Goal: Communication & Community: Share content

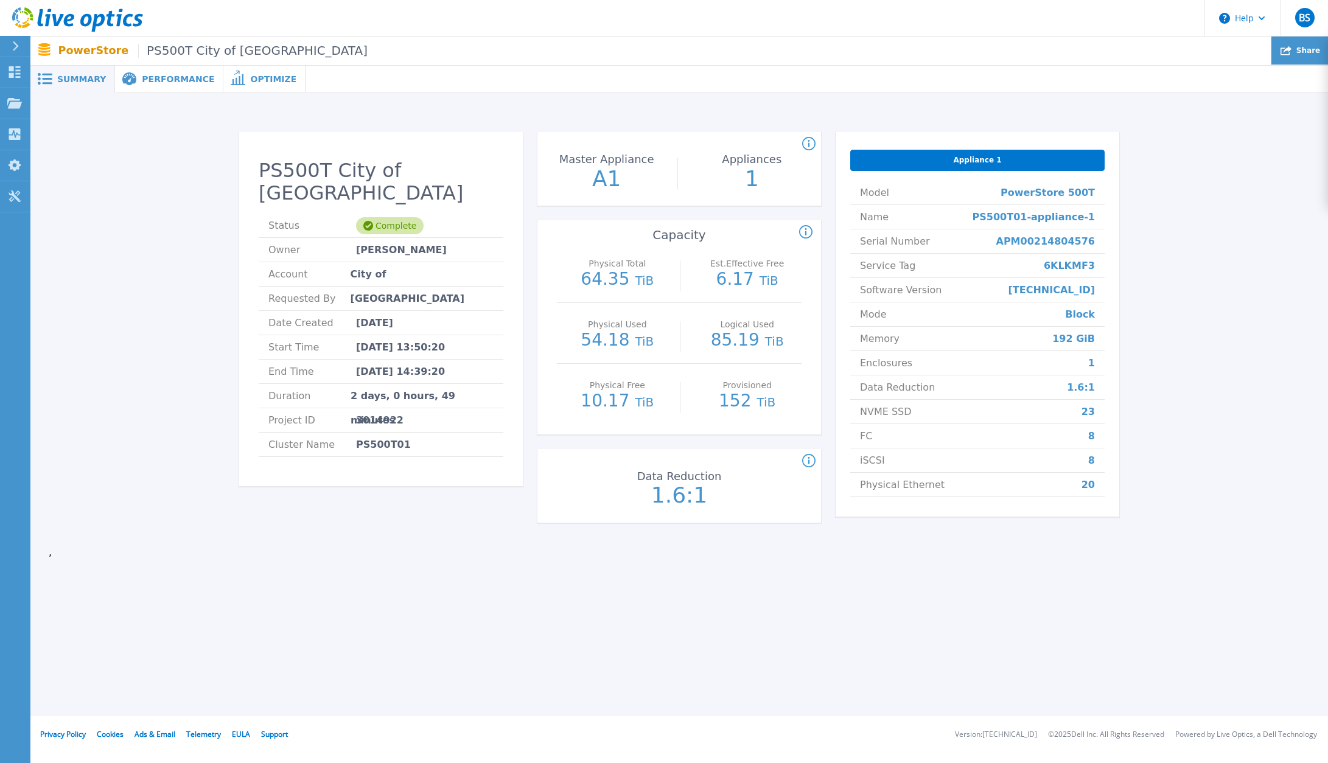
click at [1307, 54] on span "Share" at bounding box center [1309, 50] width 24 height 7
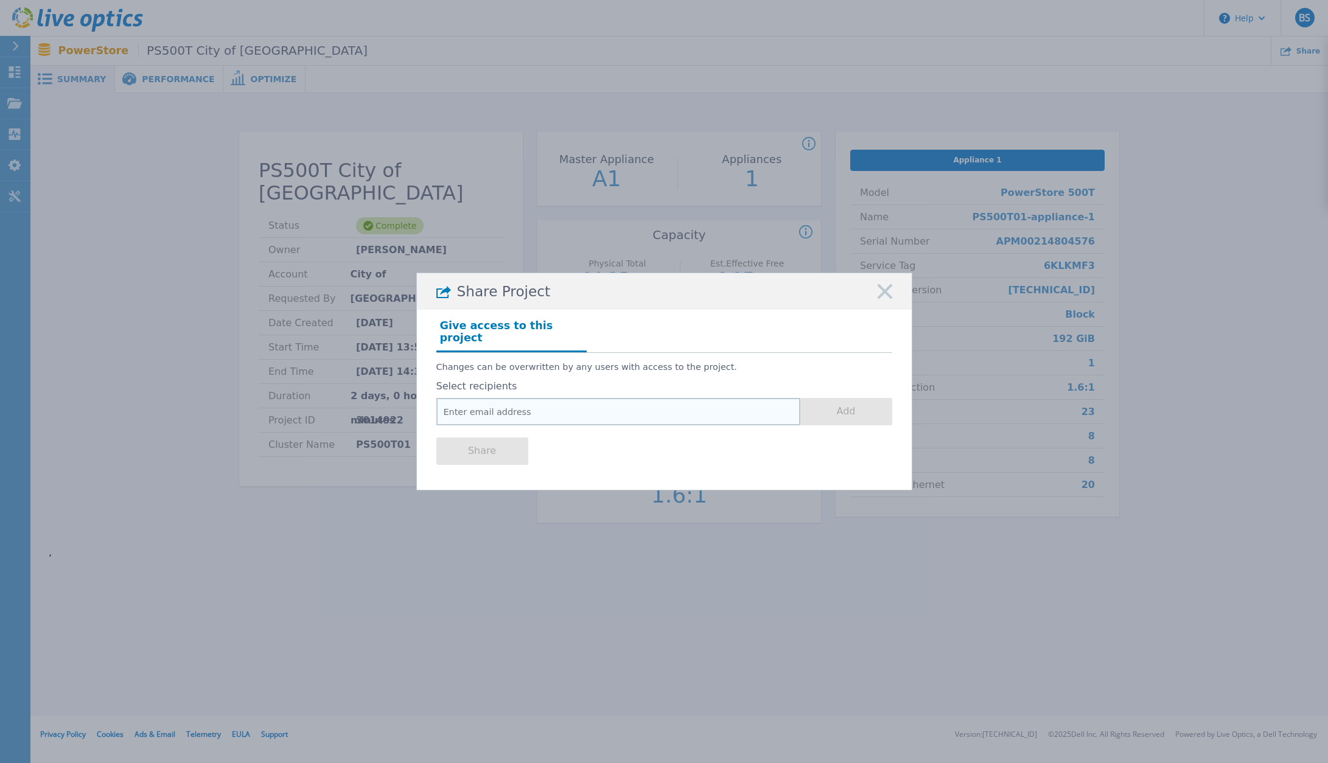
click at [481, 402] on input "email" at bounding box center [618, 411] width 364 height 27
drag, startPoint x: 542, startPoint y: 397, endPoint x: 573, endPoint y: 405, distance: 32.5
click at [542, 400] on input "email" at bounding box center [618, 411] width 364 height 27
paste input "[PERSON_NAME] <[PERSON_NAME][EMAIL_ADDRESS][DOMAIN_NAME]>"
drag, startPoint x: 517, startPoint y: 403, endPoint x: 348, endPoint y: 397, distance: 169.9
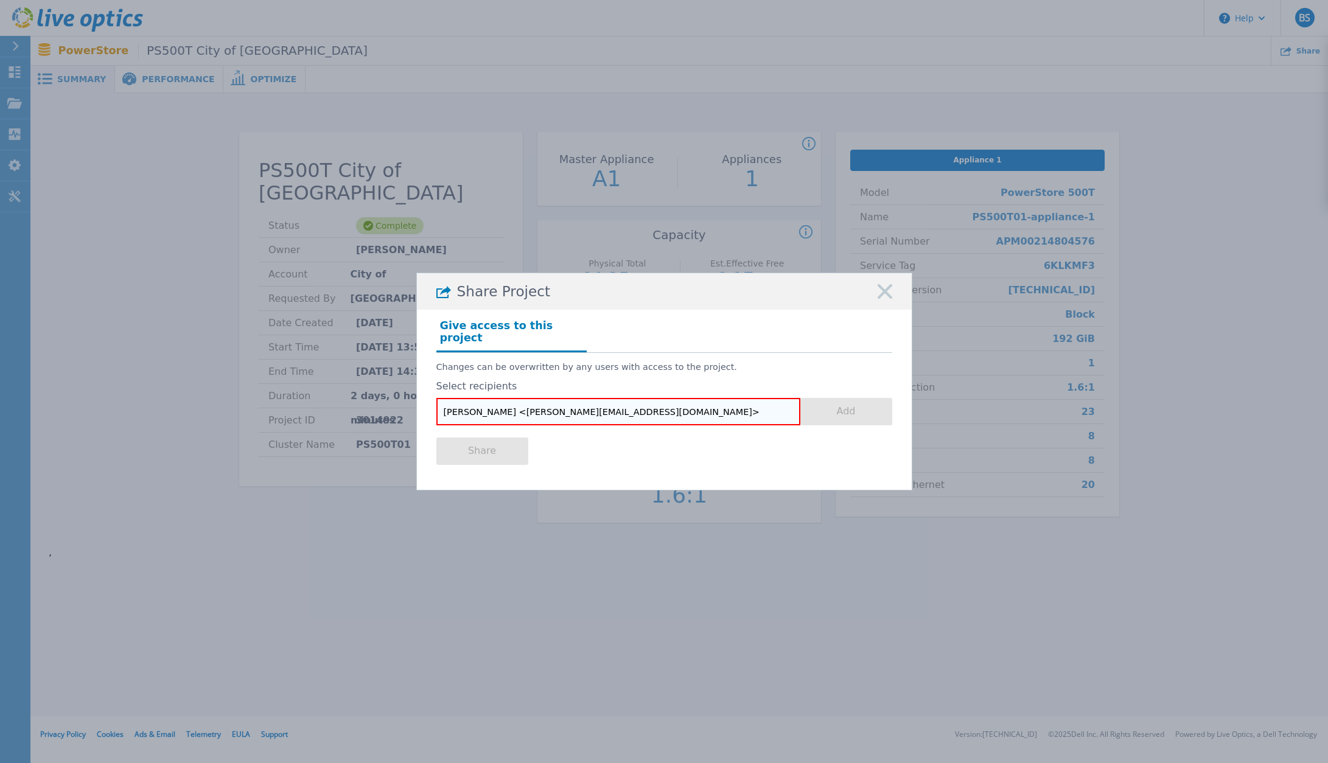
click at [348, 397] on div "Share Project Give access to this project Changes can be overwritten by any use…" at bounding box center [664, 381] width 1328 height 763
click at [575, 410] on input "[PERSON_NAME][EMAIL_ADDRESS][DOMAIN_NAME]>" at bounding box center [618, 411] width 364 height 27
drag, startPoint x: 556, startPoint y: 406, endPoint x: 366, endPoint y: 405, distance: 189.3
click at [366, 405] on div "Share Project Give access to this project Changes can be overwritten by any use…" at bounding box center [664, 381] width 1328 height 763
type input "[PERSON_NAME][EMAIL_ADDRESS][DOMAIN_NAME]"
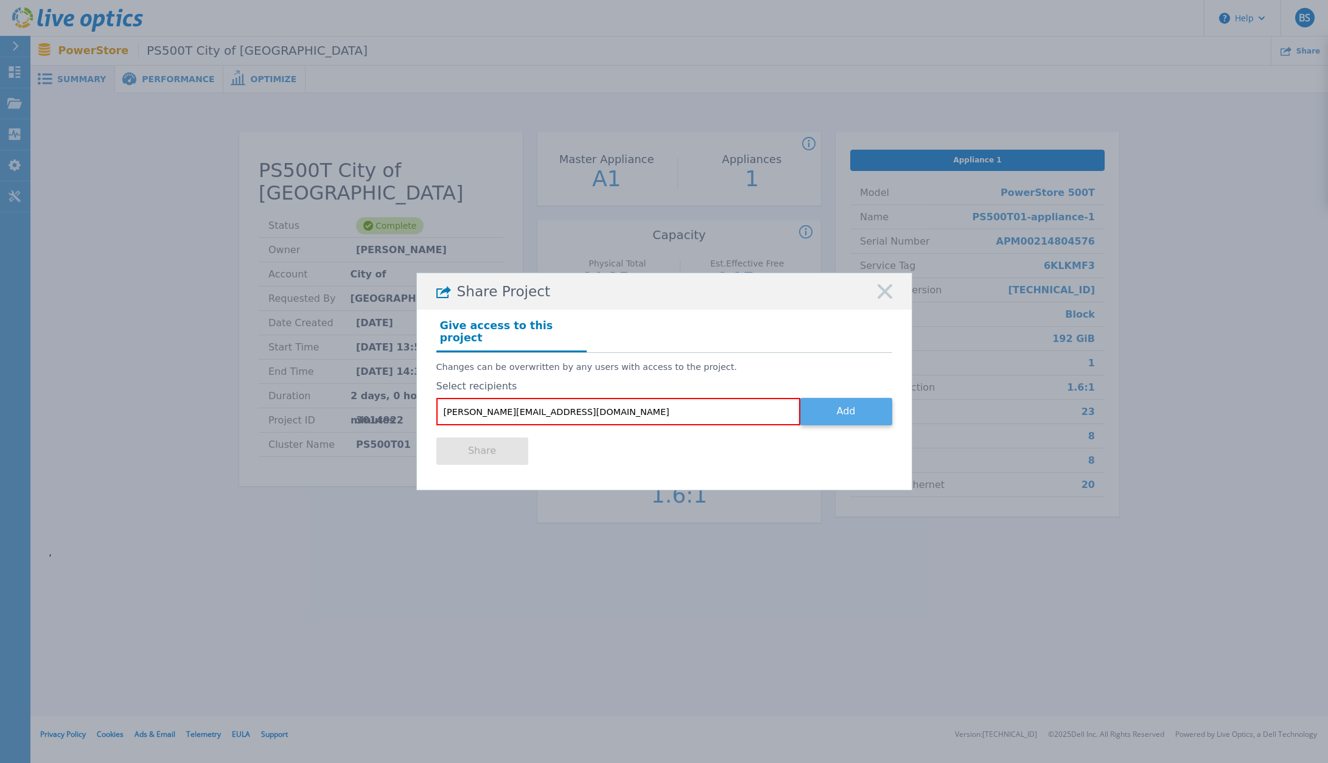
click at [863, 411] on button "Add" at bounding box center [846, 411] width 92 height 27
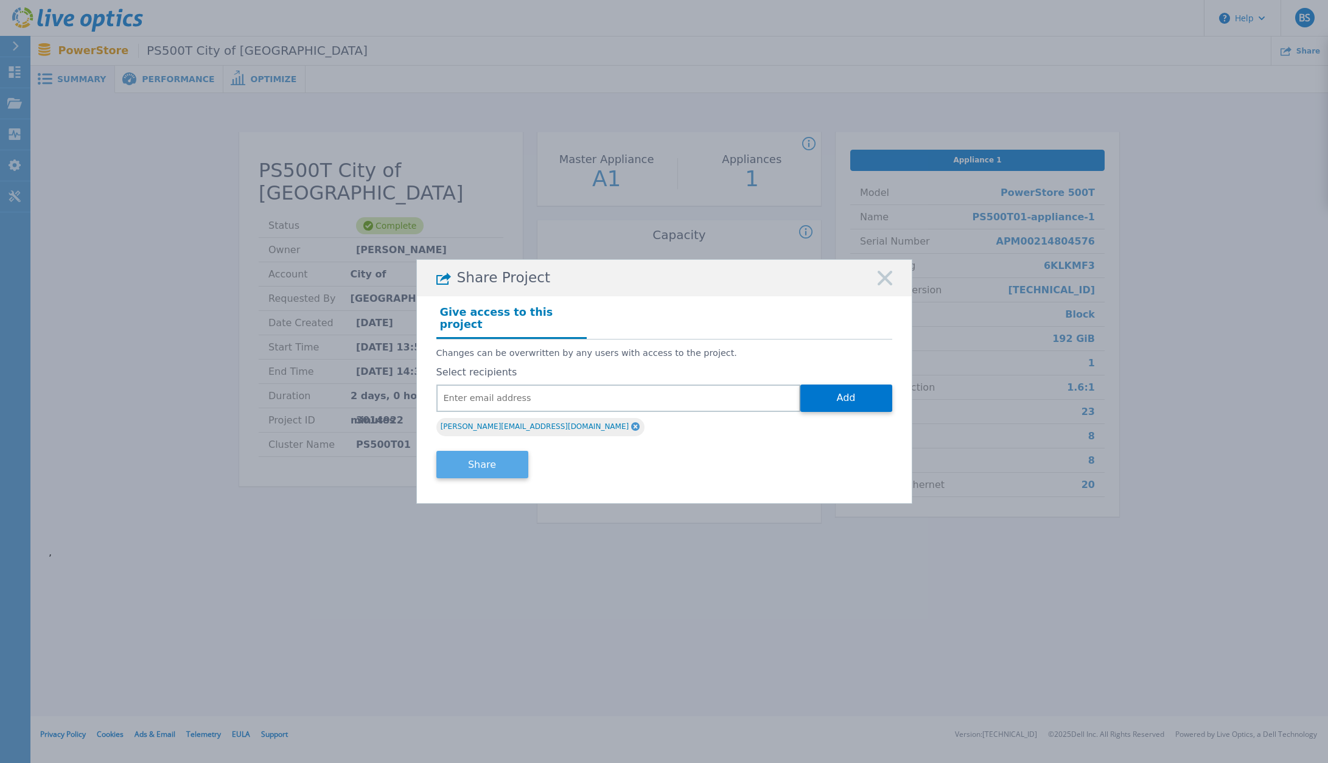
click at [492, 457] on button "Share" at bounding box center [482, 464] width 92 height 27
click at [503, 461] on button "Share" at bounding box center [482, 464] width 92 height 27
click at [883, 280] on icon at bounding box center [885, 278] width 15 height 15
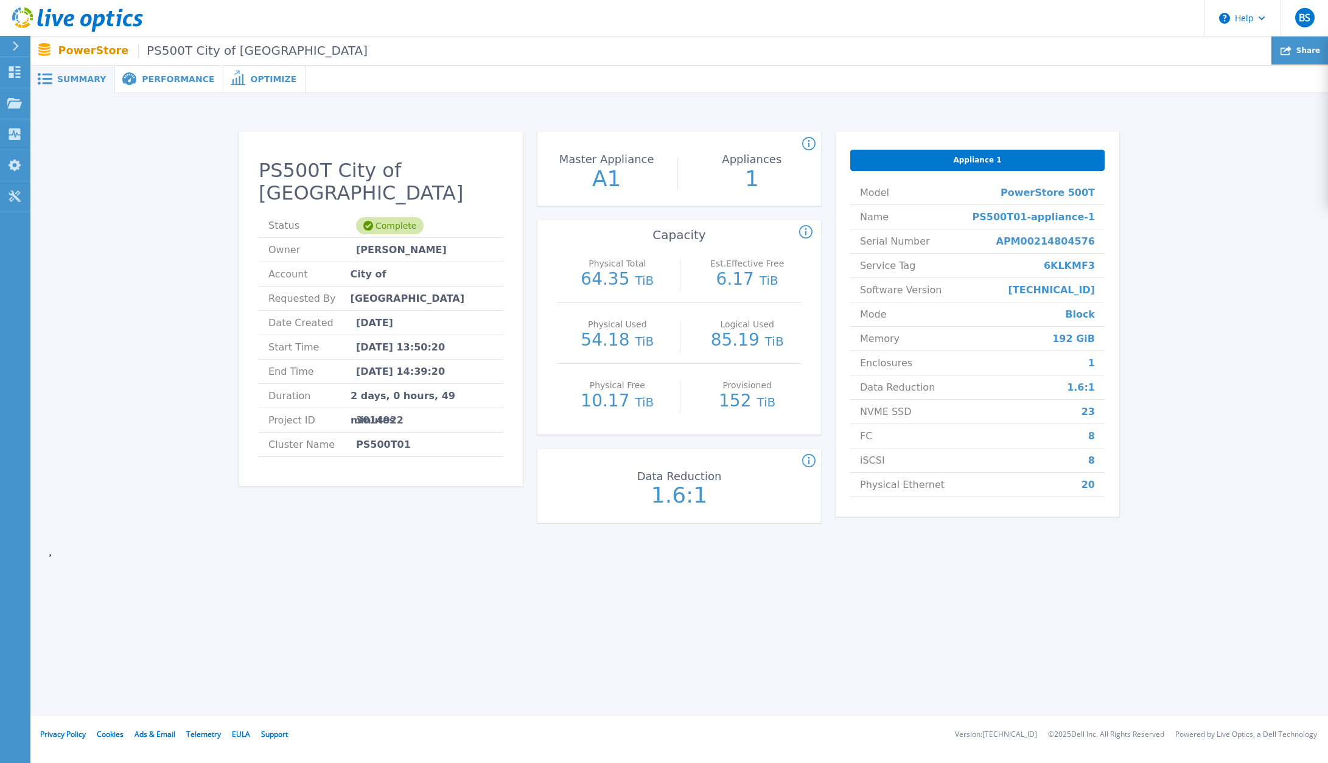
click at [1307, 53] on span "Share" at bounding box center [1309, 50] width 24 height 7
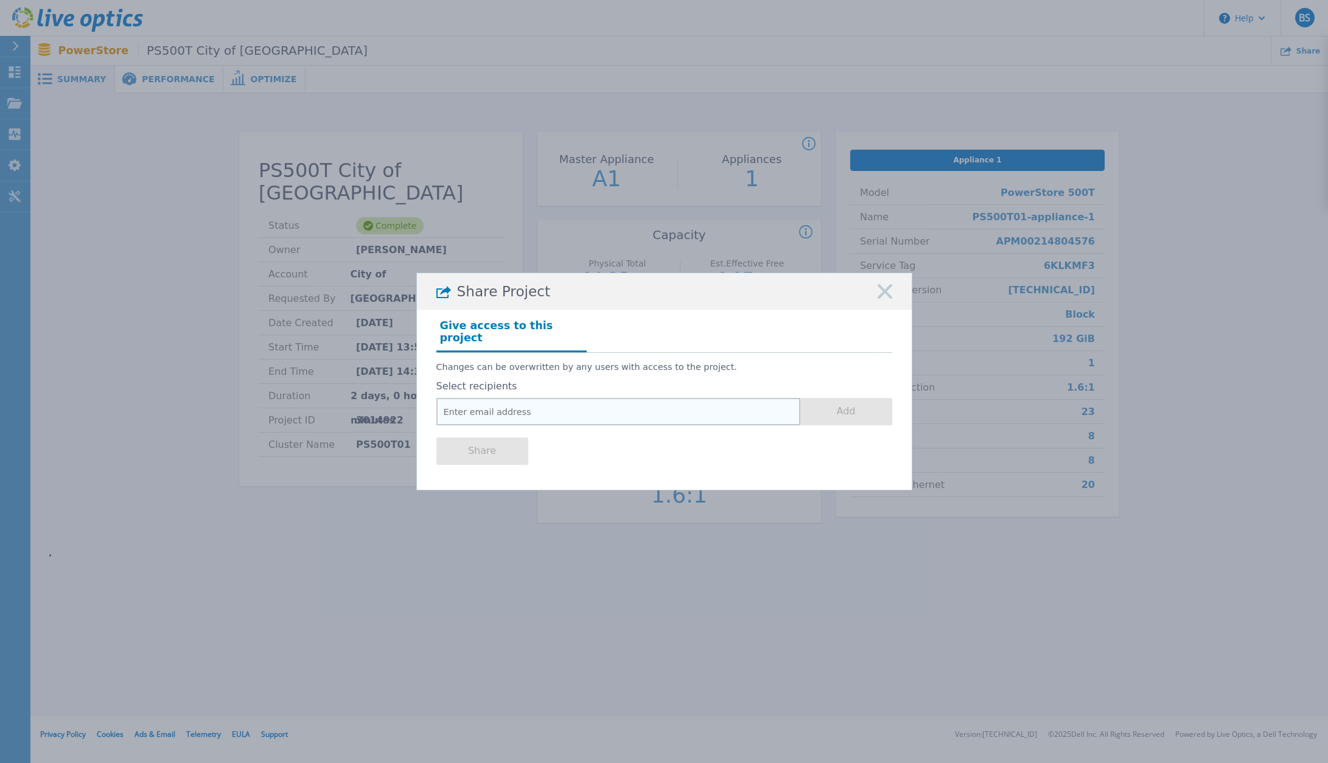
click at [505, 411] on input "email" at bounding box center [618, 411] width 364 height 27
paste input "[PERSON_NAME][EMAIL_ADDRESS][DOMAIN_NAME]"
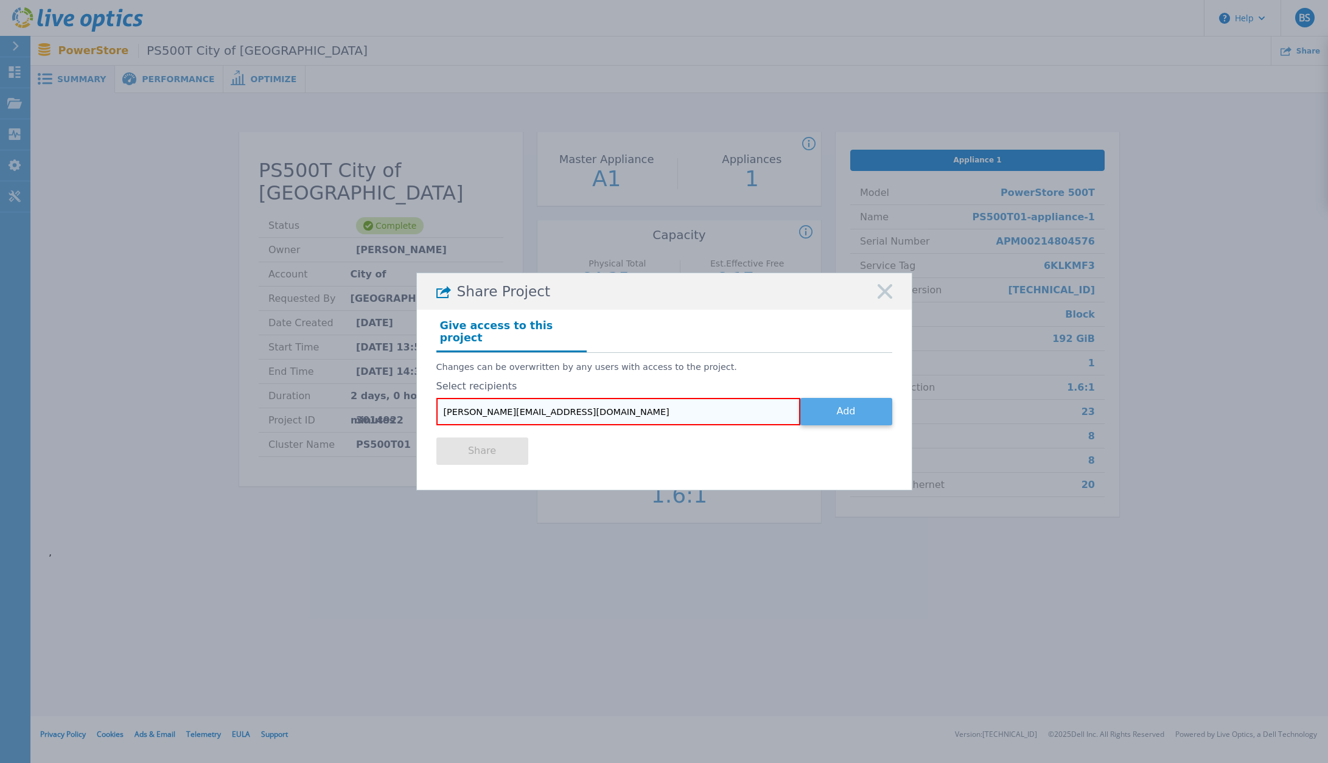
type input "[PERSON_NAME][EMAIL_ADDRESS][DOMAIN_NAME]"
click at [861, 408] on button "Add" at bounding box center [846, 411] width 92 height 27
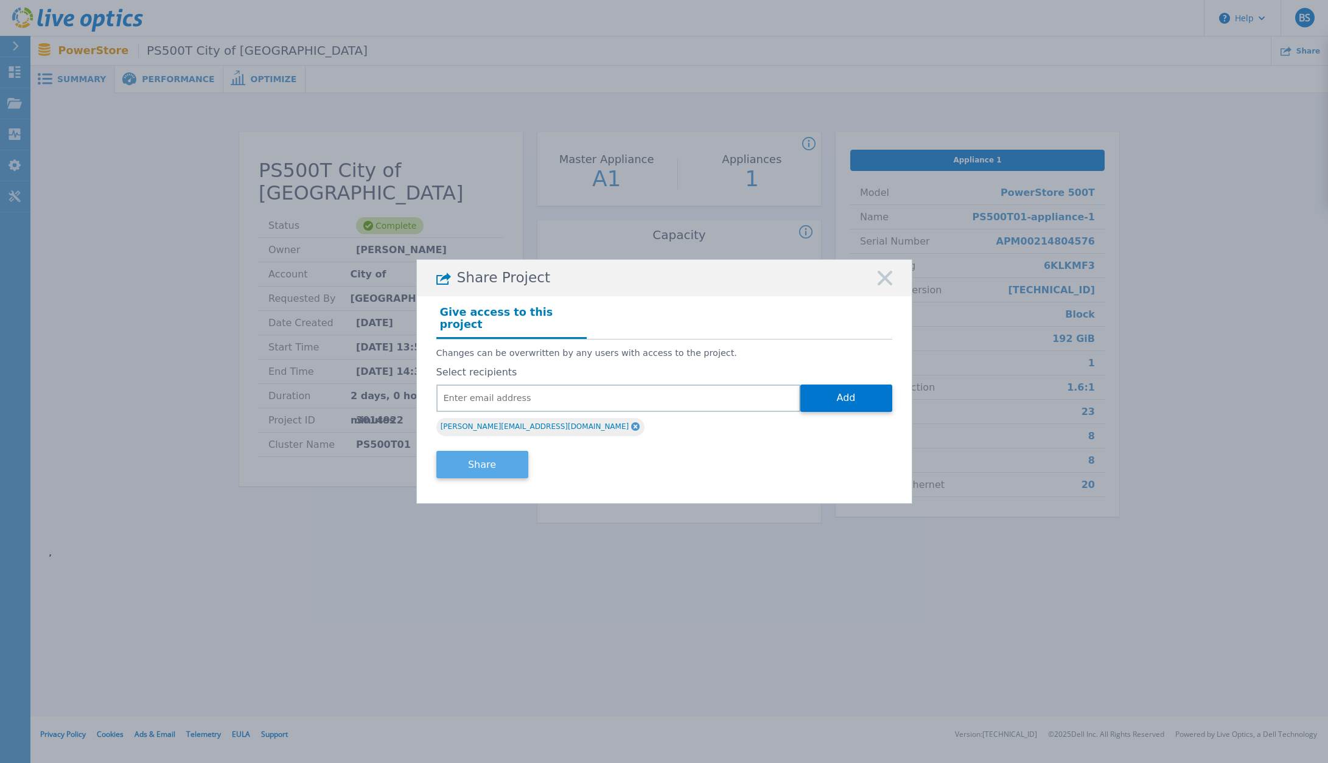
click at [475, 463] on button "Share" at bounding box center [482, 464] width 92 height 27
click at [502, 469] on button "Share" at bounding box center [482, 464] width 92 height 27
drag, startPoint x: 882, startPoint y: 286, endPoint x: 339, endPoint y: 156, distance: 558.4
click at [870, 282] on div "Share Project" at bounding box center [664, 278] width 495 height 37
click at [886, 285] on rect at bounding box center [885, 278] width 16 height 16
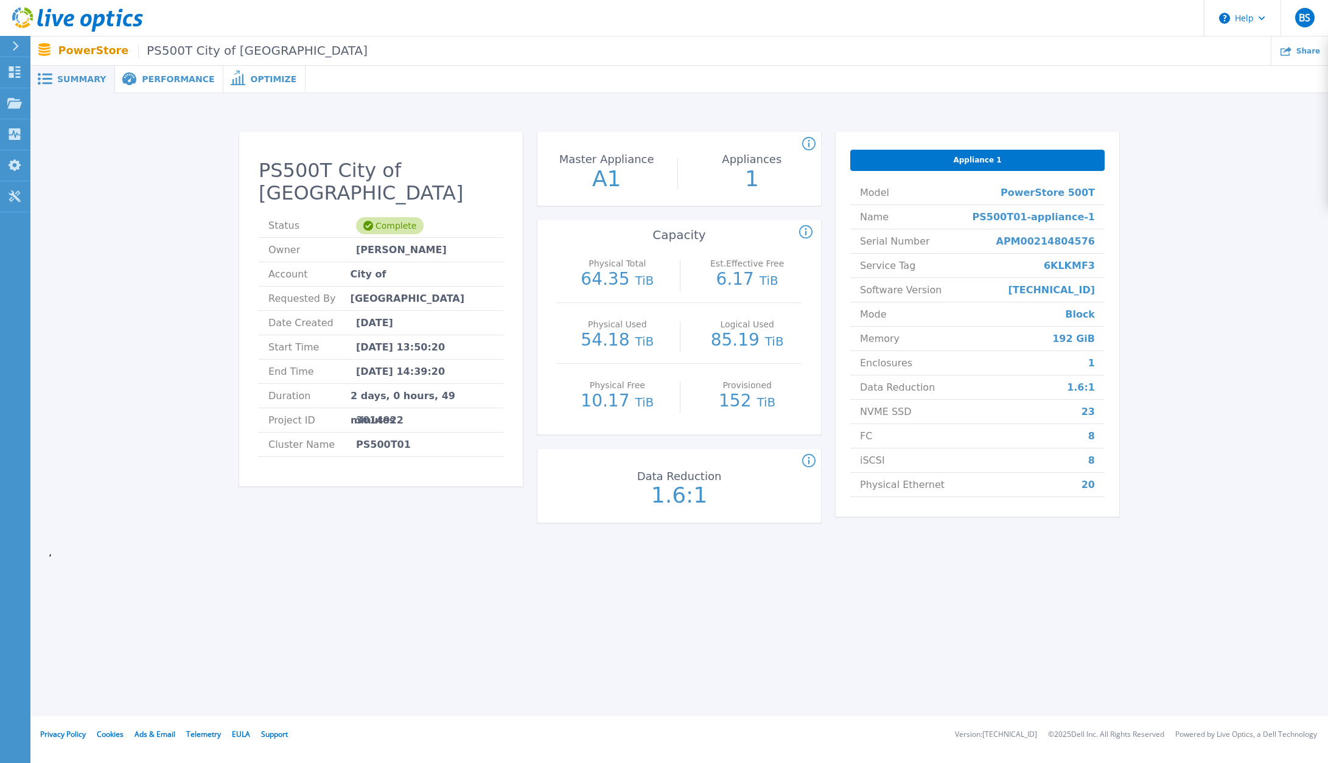
click at [79, 23] on icon at bounding box center [77, 19] width 131 height 25
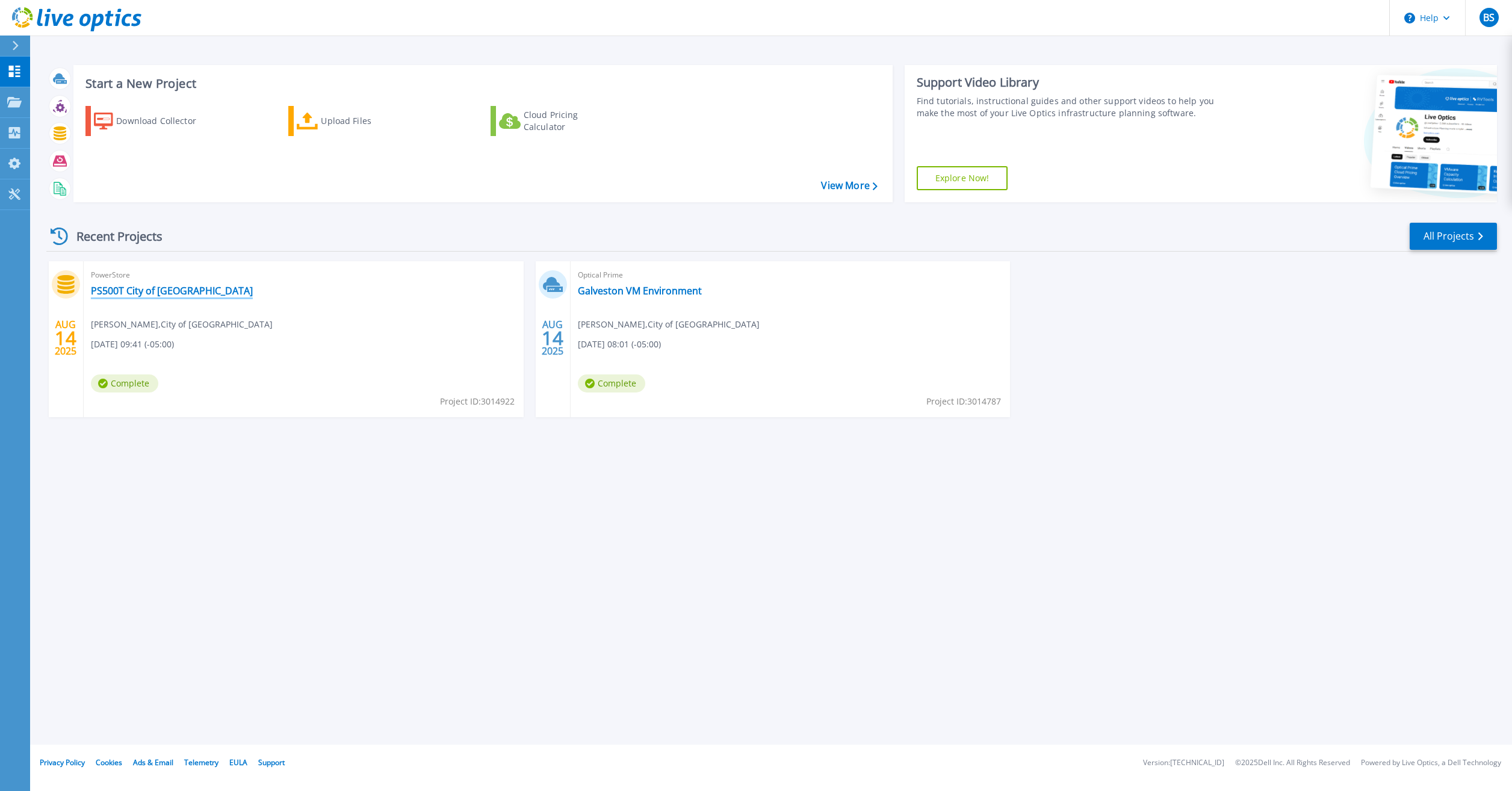
click at [124, 296] on link "PS500T City of [GEOGRAPHIC_DATA]" at bounding box center [172, 291] width 162 height 12
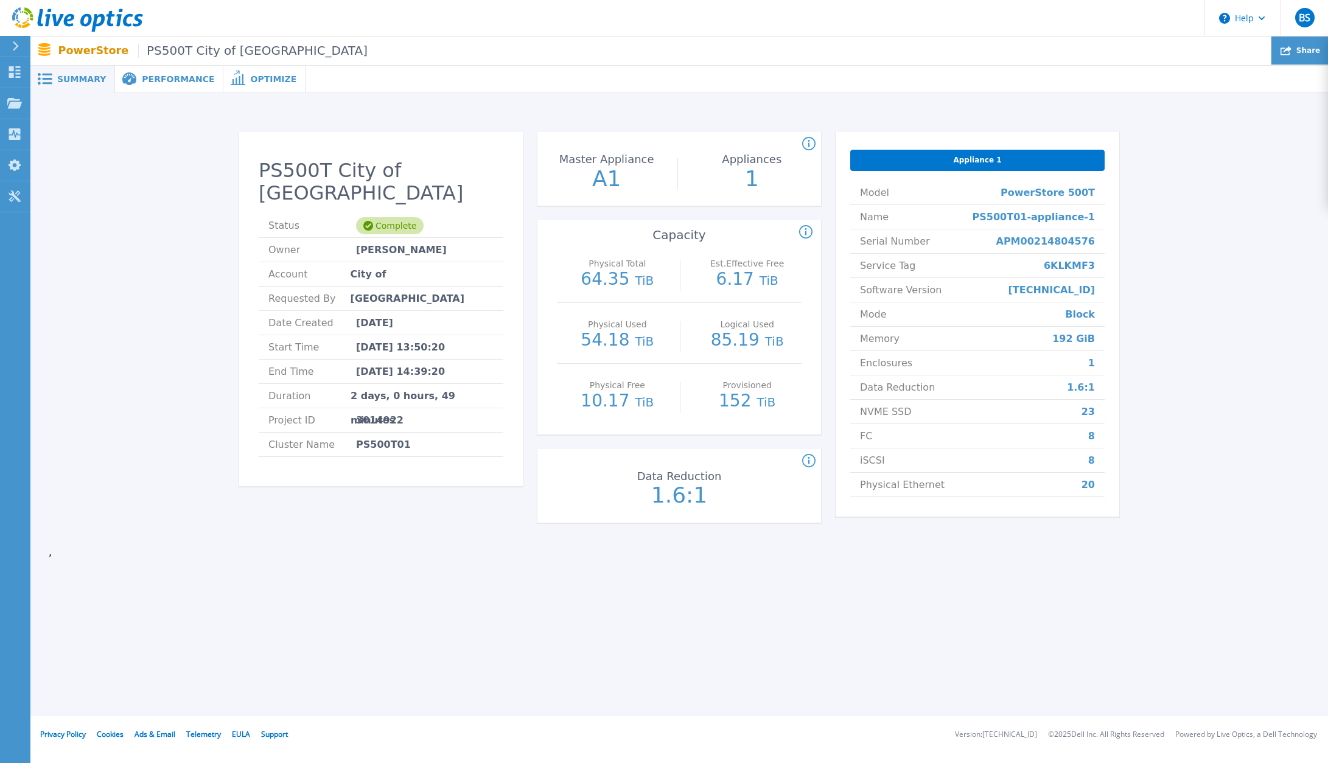
click at [1311, 45] on div "Share" at bounding box center [1300, 51] width 57 height 29
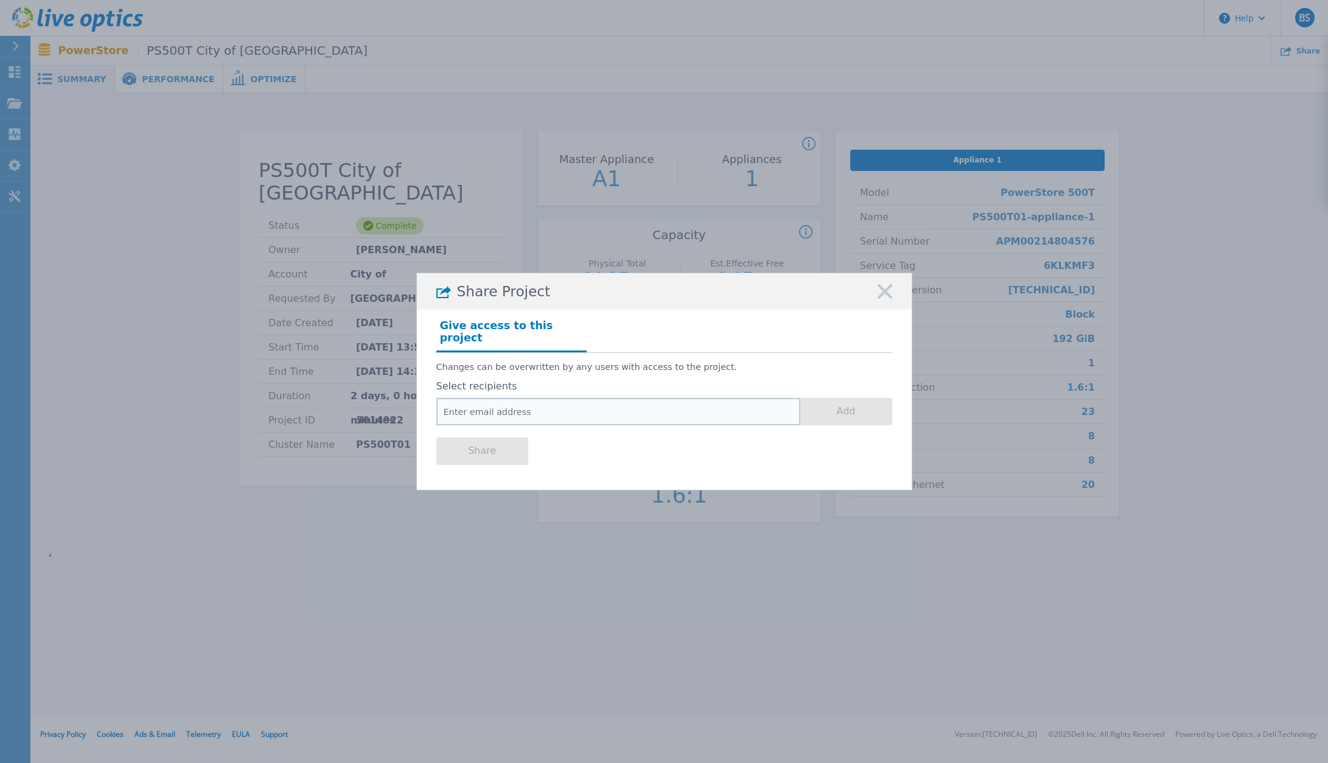
click at [514, 413] on input "email" at bounding box center [618, 411] width 364 height 27
paste input "Michael.Morales2@dell.com"
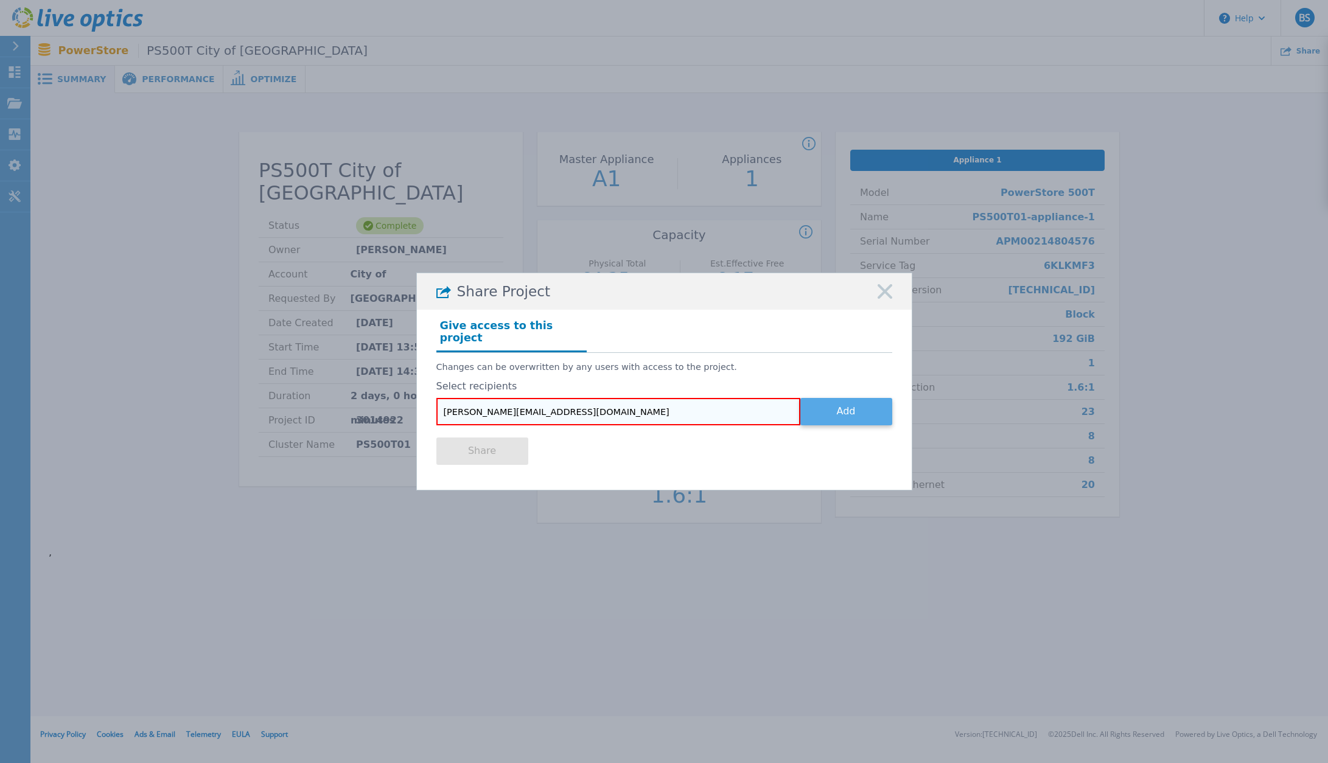
type input "[PERSON_NAME][EMAIL_ADDRESS][DOMAIN_NAME]"
click at [833, 404] on button "Add" at bounding box center [846, 411] width 92 height 27
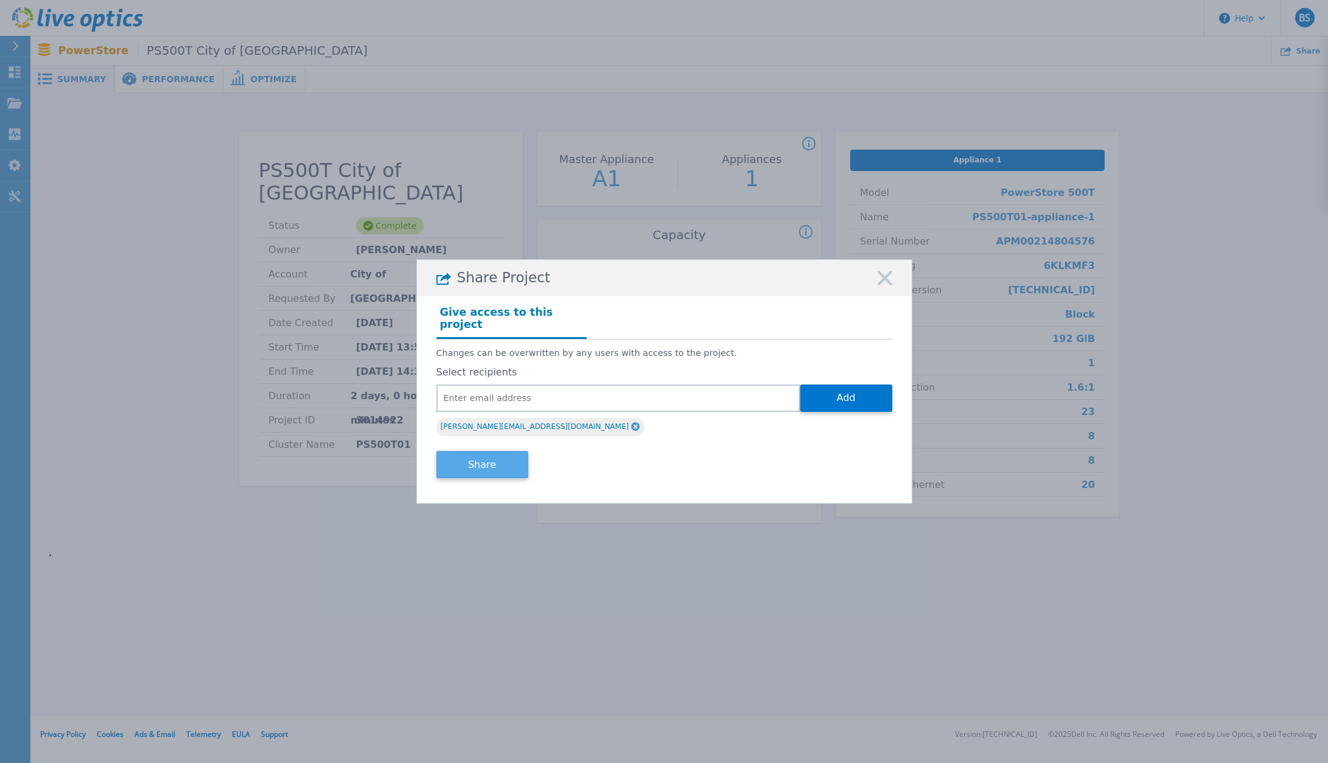
click at [474, 468] on button "Share" at bounding box center [482, 464] width 92 height 27
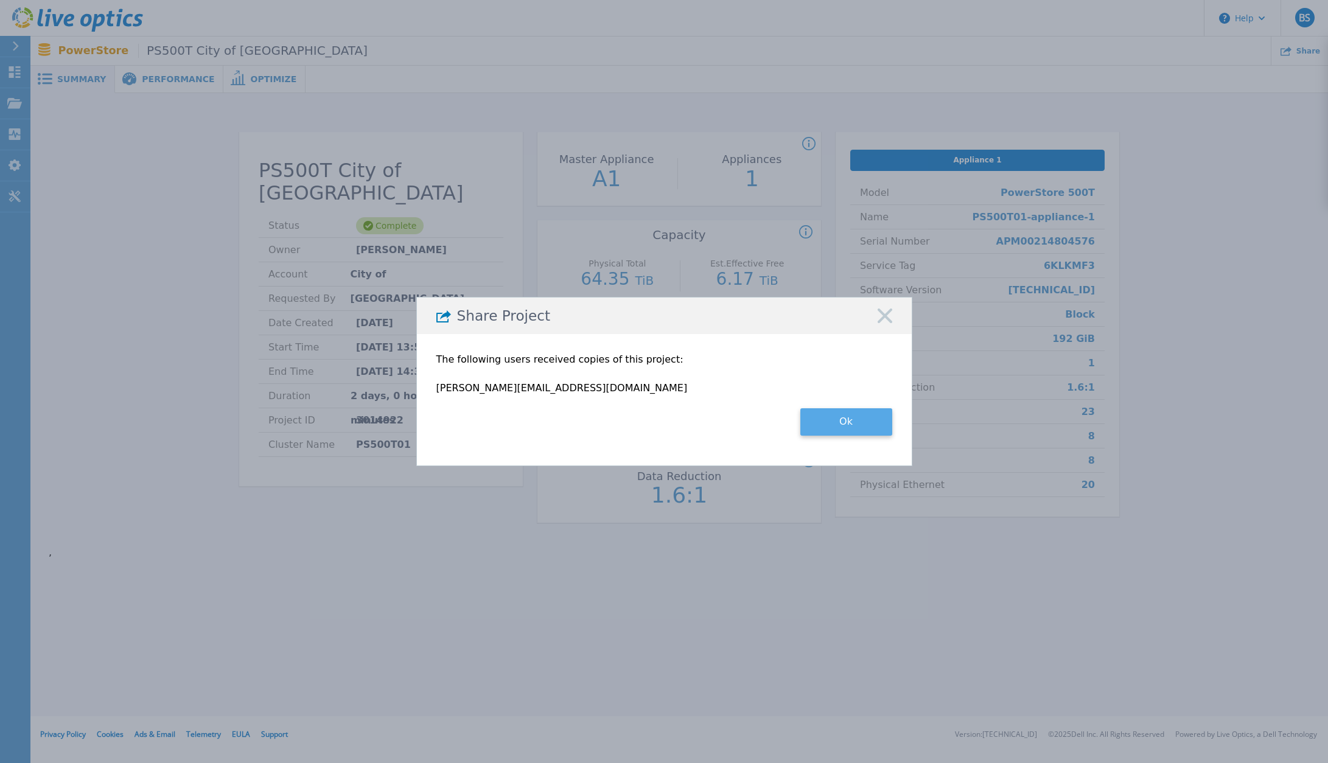
click at [874, 422] on button "Ok" at bounding box center [846, 421] width 92 height 27
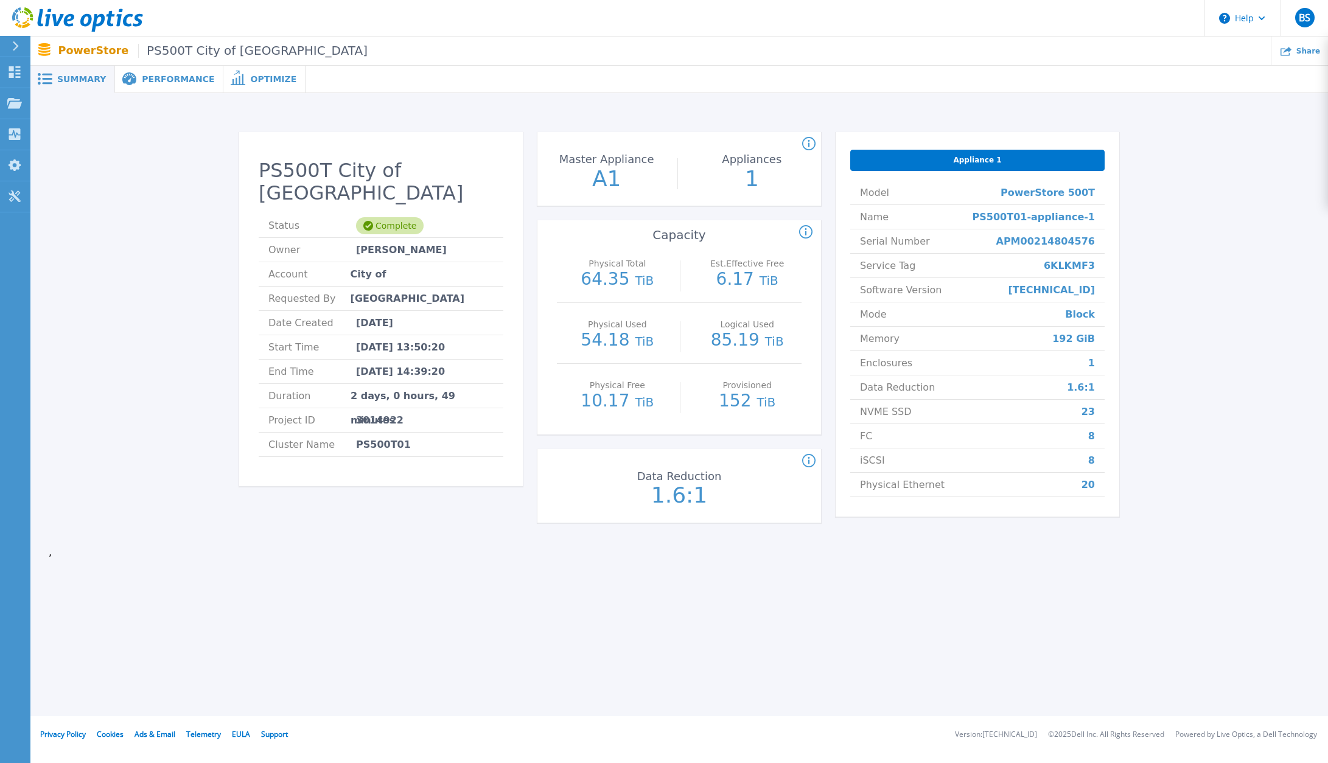
click at [64, 10] on icon at bounding box center [77, 19] width 131 height 25
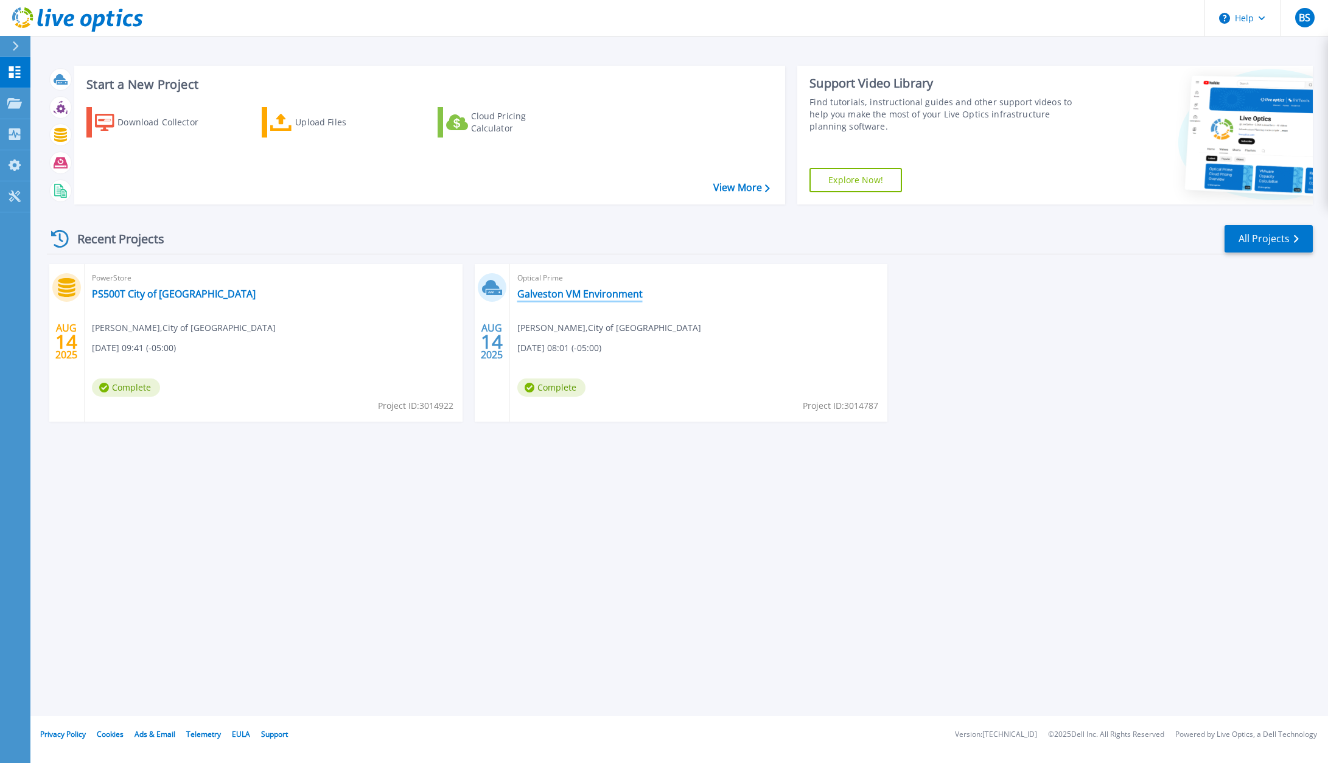
click at [610, 296] on link "Galveston VM Environment" at bounding box center [579, 294] width 125 height 12
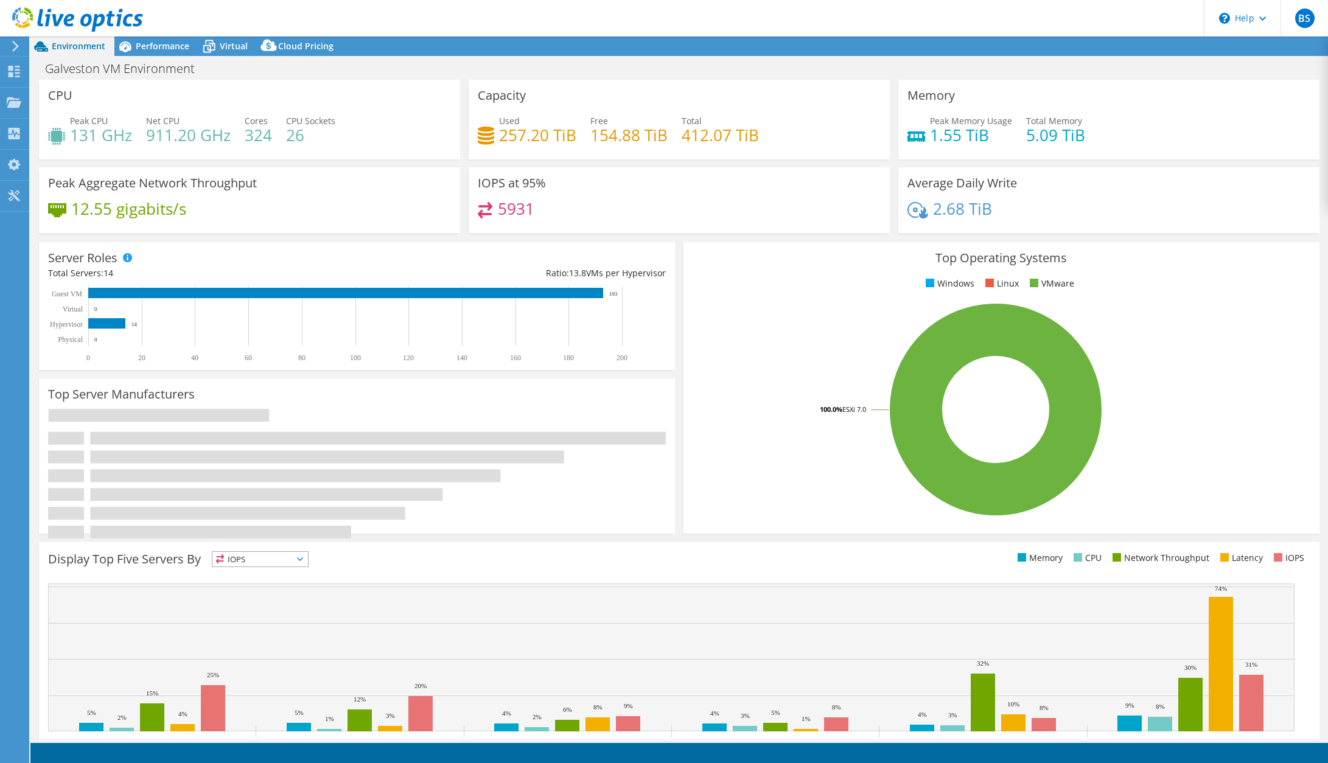
select select "USD"
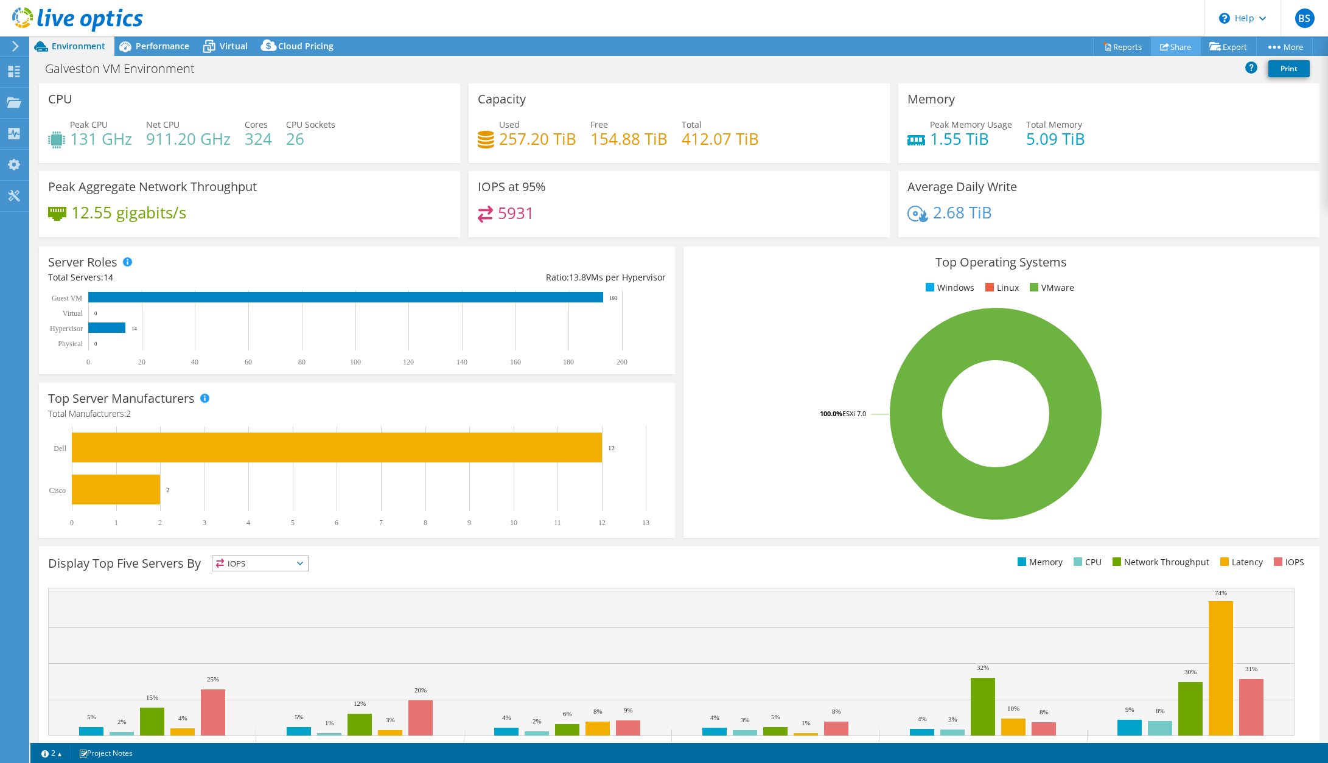
click at [1171, 43] on link "Share" at bounding box center [1176, 46] width 50 height 19
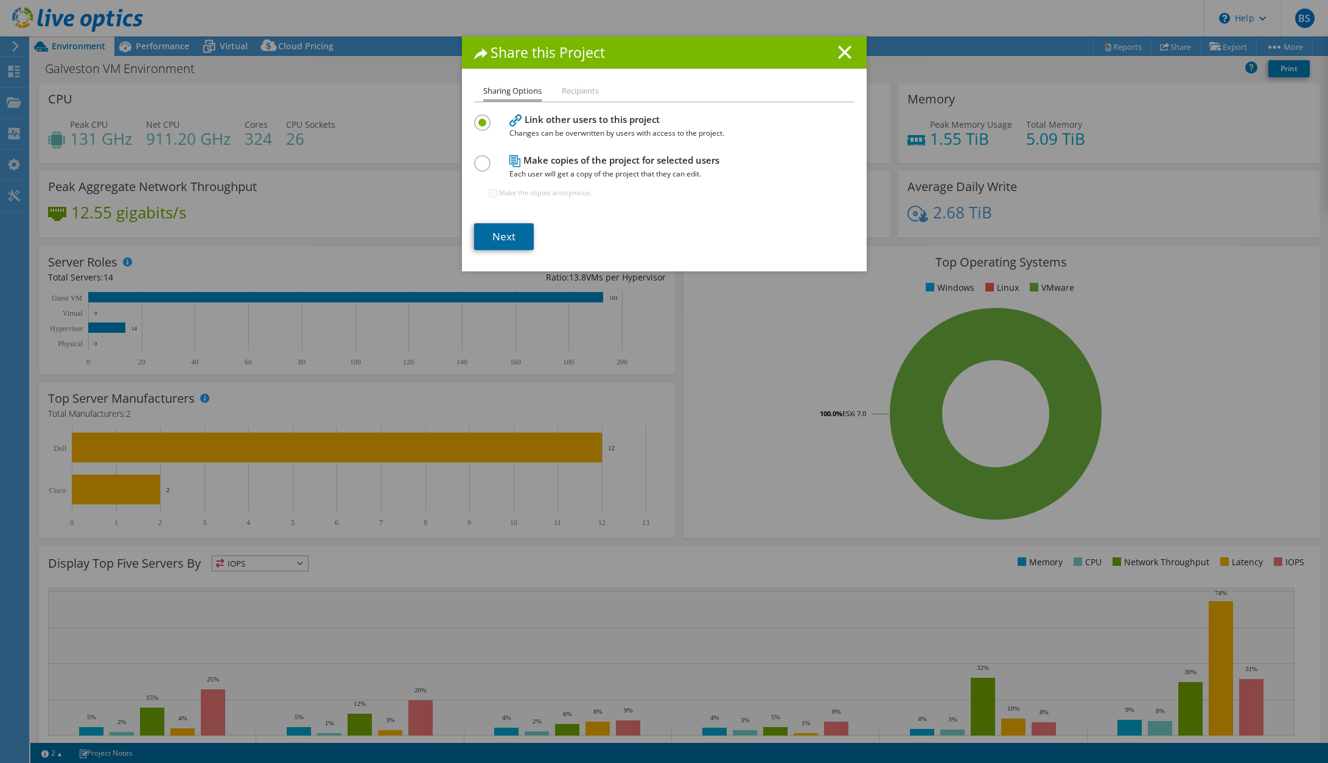
click at [509, 244] on link "Next" at bounding box center [504, 236] width 60 height 27
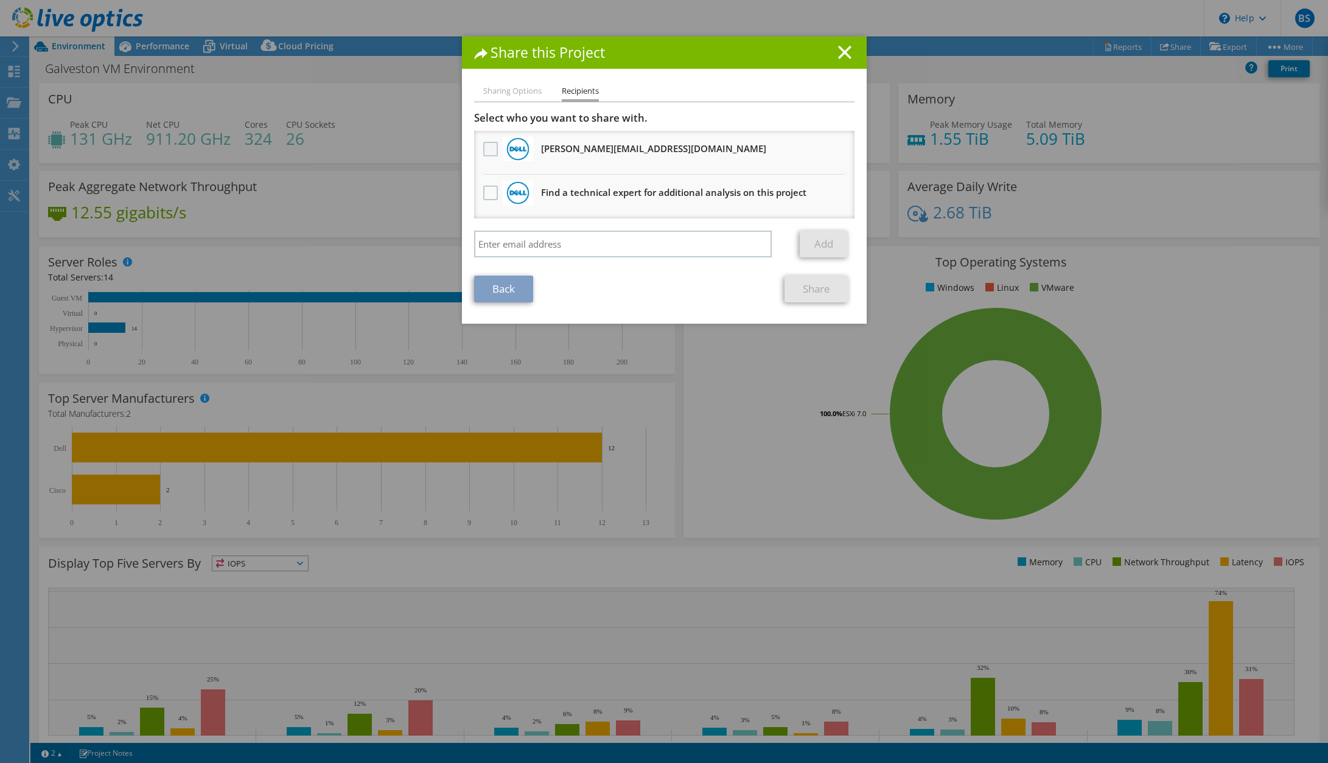
click at [489, 148] on label at bounding box center [492, 149] width 18 height 15
click at [0, 0] on input "checkbox" at bounding box center [0, 0] width 0 height 0
click at [818, 238] on link "Add" at bounding box center [824, 244] width 48 height 27
click at [821, 285] on link "Share" at bounding box center [817, 289] width 64 height 27
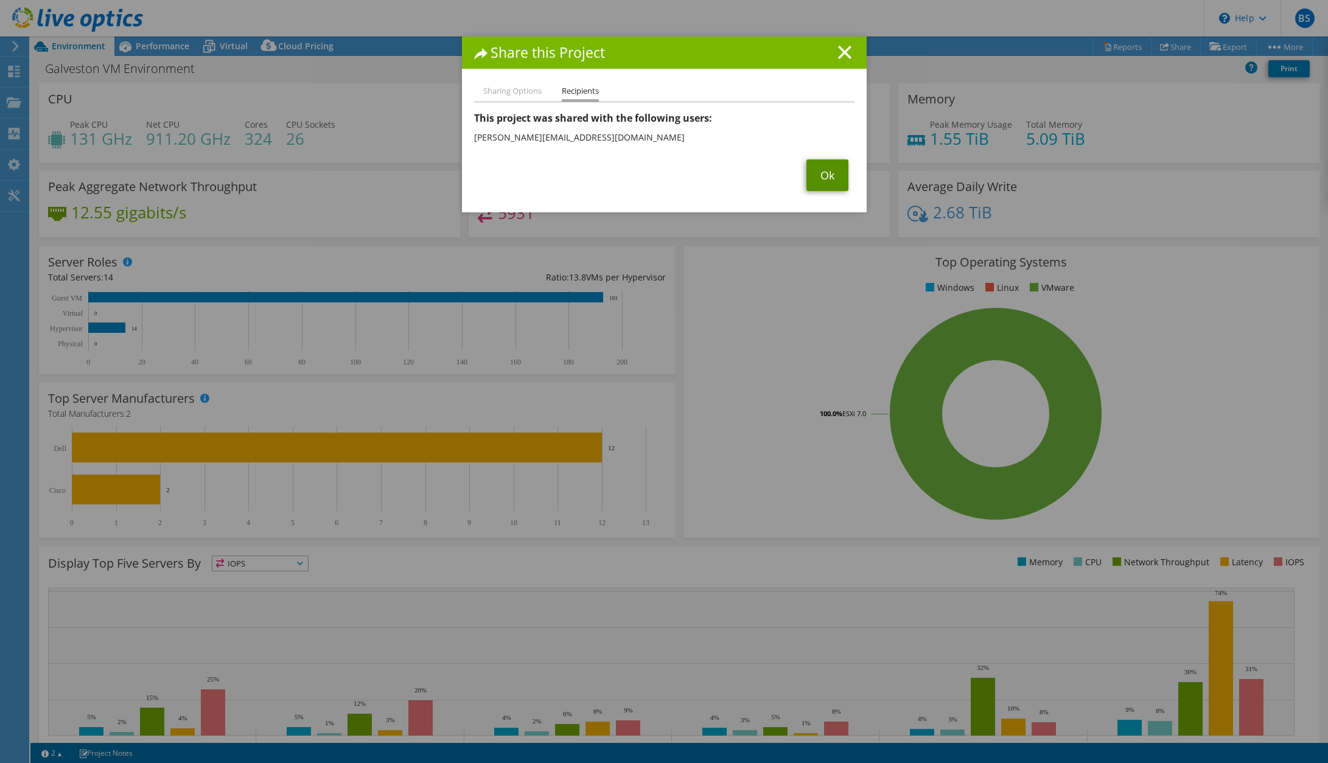
click at [814, 171] on link "Ok" at bounding box center [828, 175] width 42 height 32
